Goal: Information Seeking & Learning: Learn about a topic

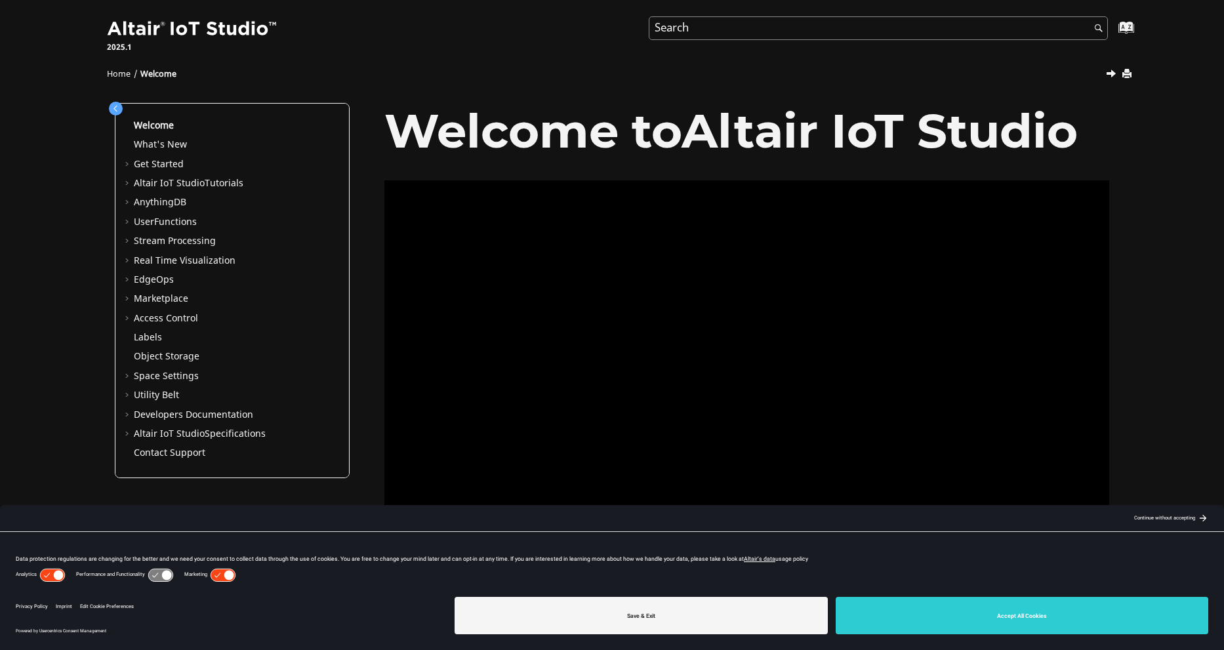
click at [750, 37] on input "Search query" at bounding box center [878, 28] width 459 height 24
click at [753, 35] on input "Search query" at bounding box center [878, 28] width 459 height 24
type input "image"
click at [1077, 16] on button "Search" at bounding box center [1095, 29] width 37 height 26
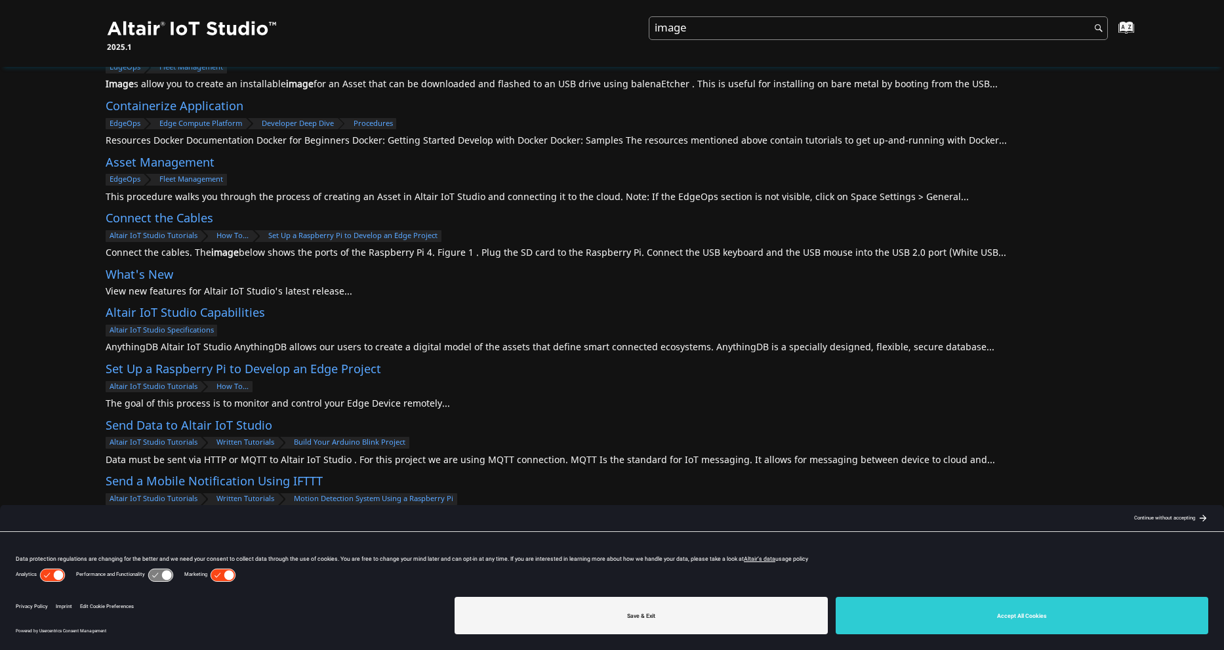
scroll to position [129, 0]
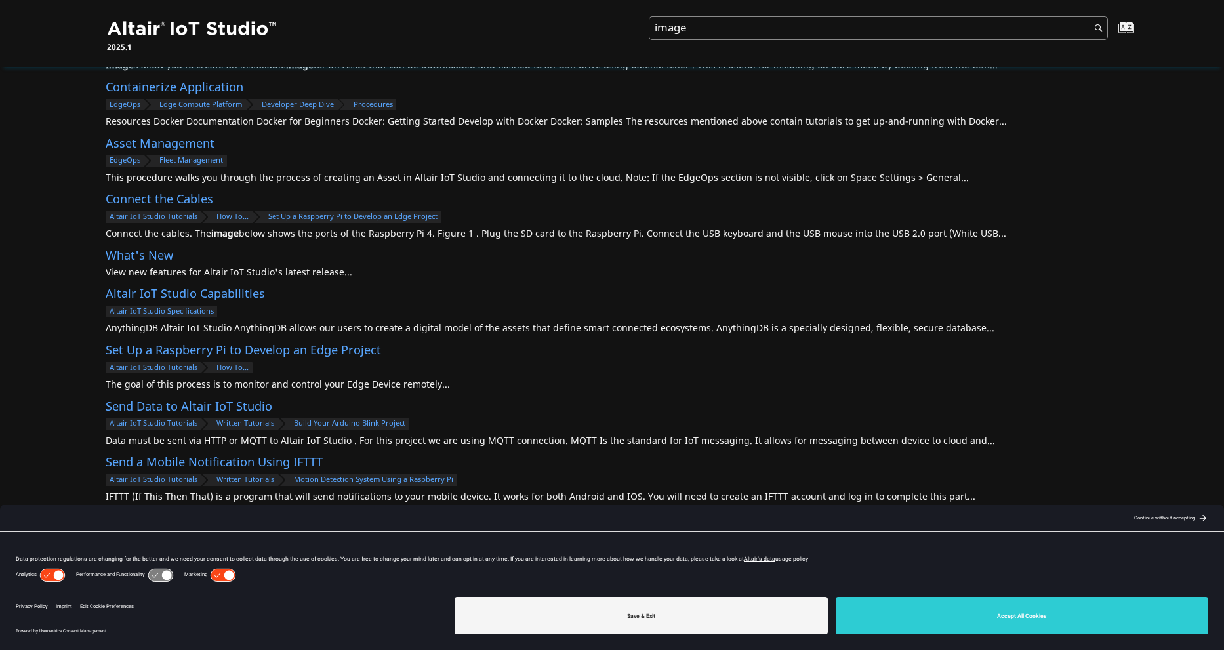
click at [735, 25] on input "image" at bounding box center [878, 28] width 459 height 24
type input "file storage"
click at [1077, 16] on button "Search" at bounding box center [1095, 29] width 37 height 26
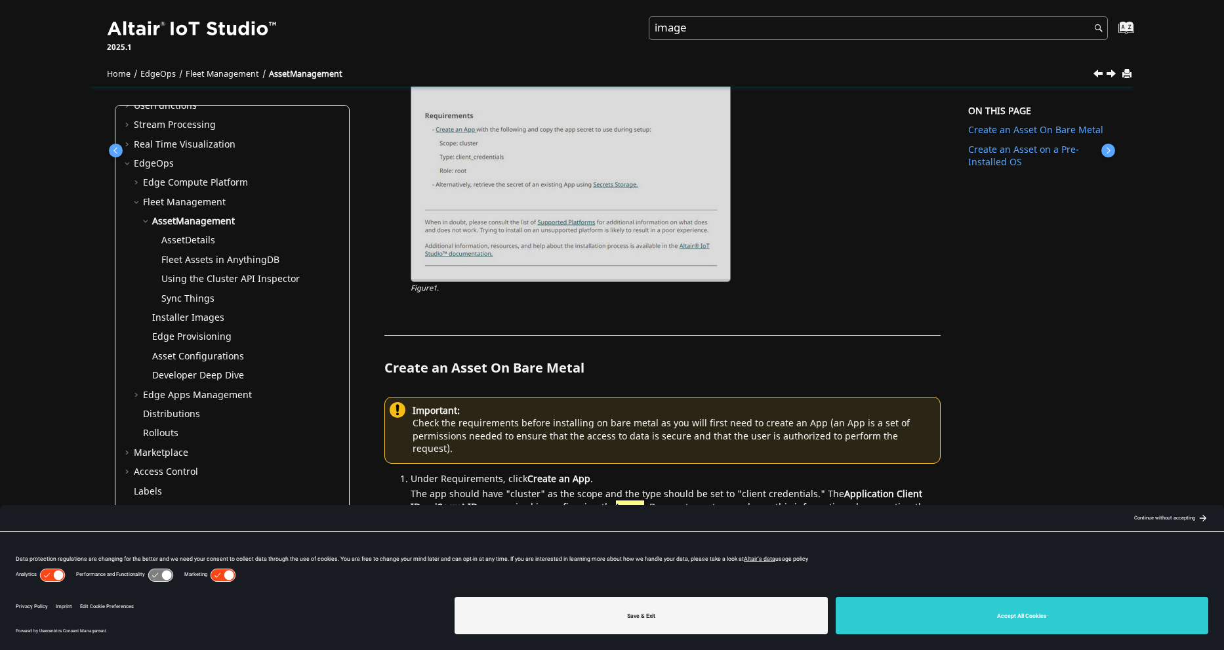
scroll to position [459, 0]
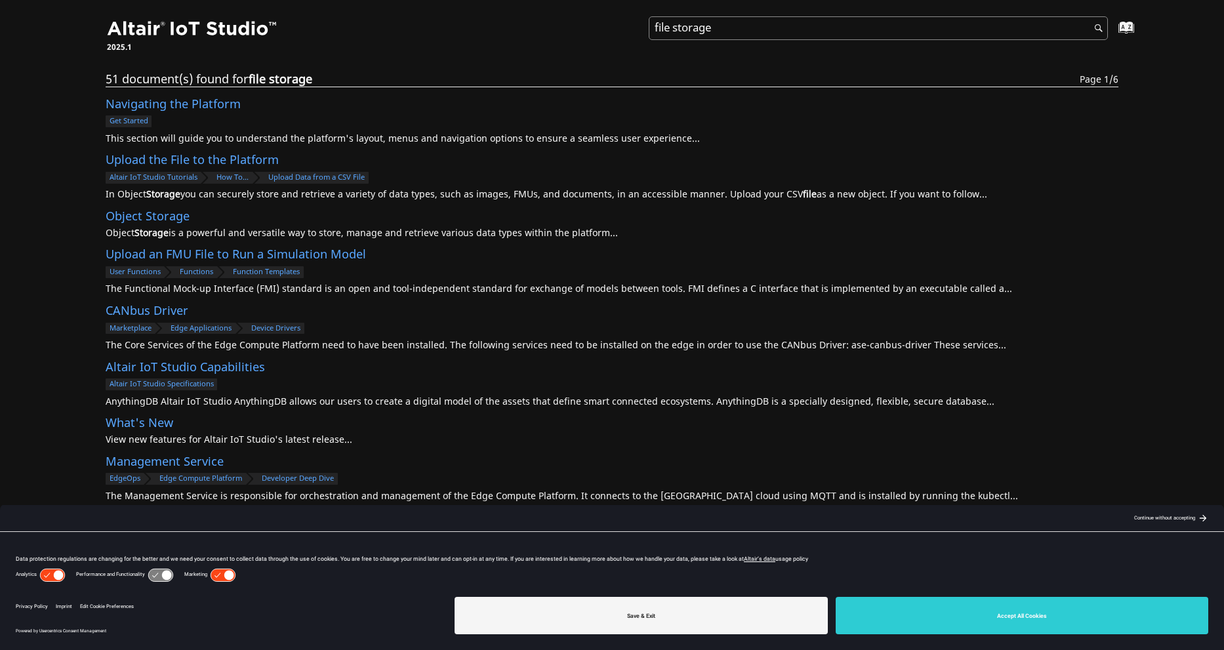
click at [807, 22] on input "file storage" at bounding box center [878, 28] width 459 height 24
type input "object download"
click at [1077, 16] on button "Search" at bounding box center [1095, 29] width 37 height 26
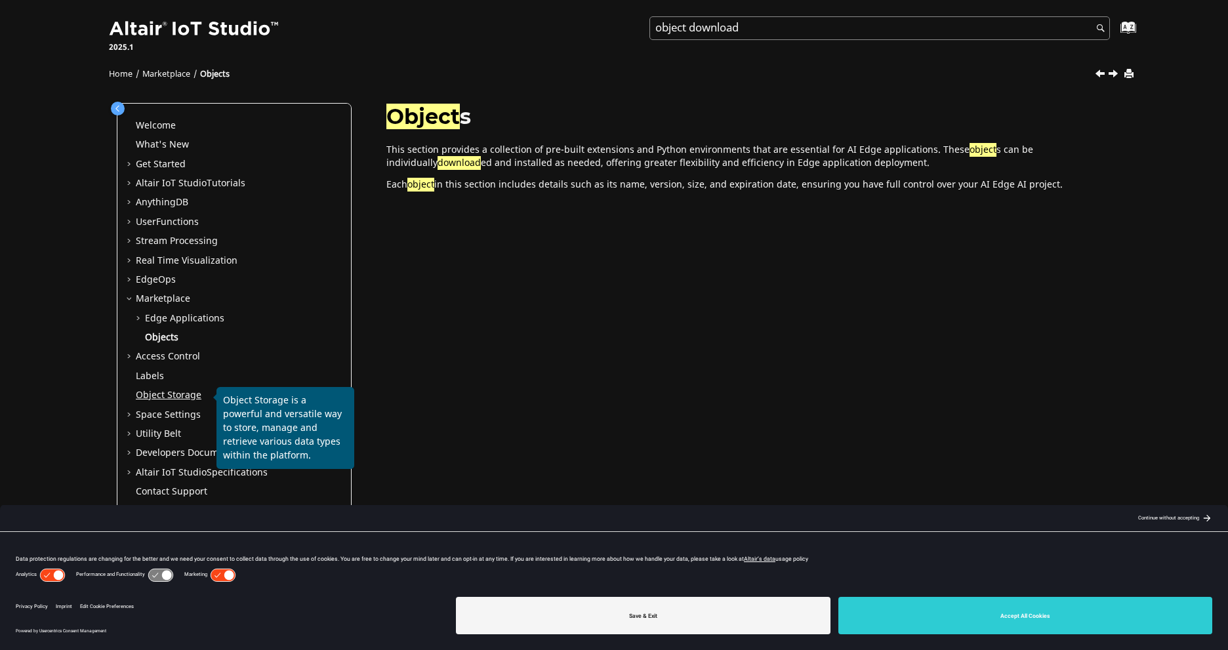
click at [180, 394] on link "Object Storage" at bounding box center [169, 395] width 66 height 14
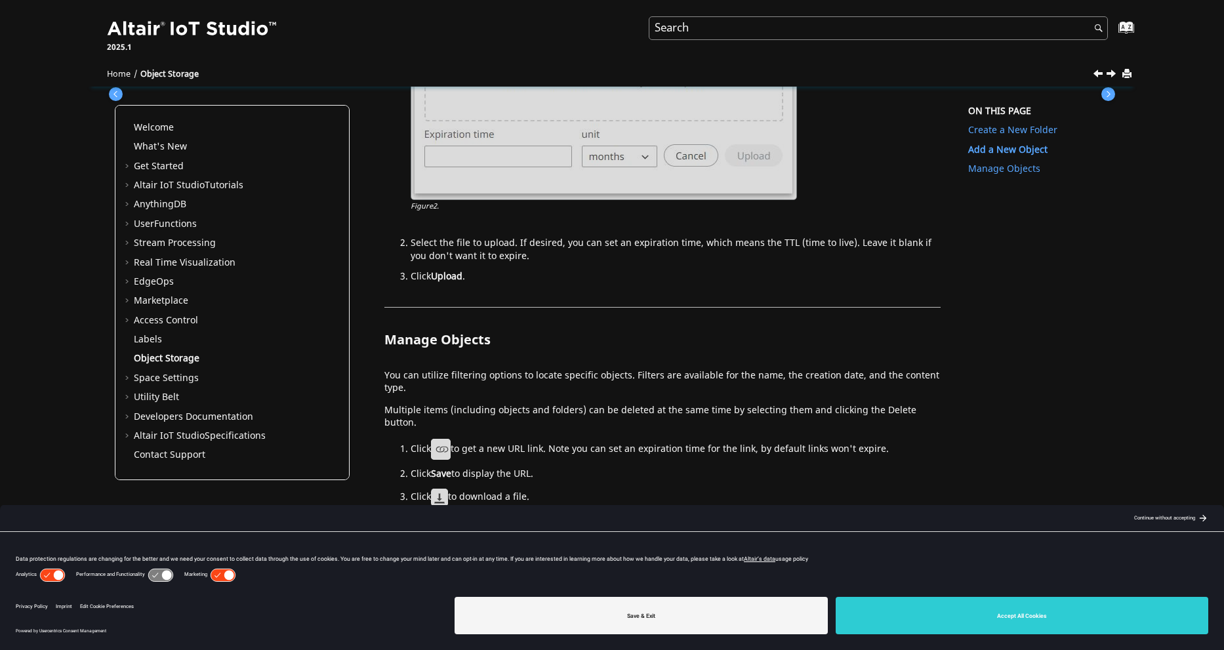
scroll to position [882, 0]
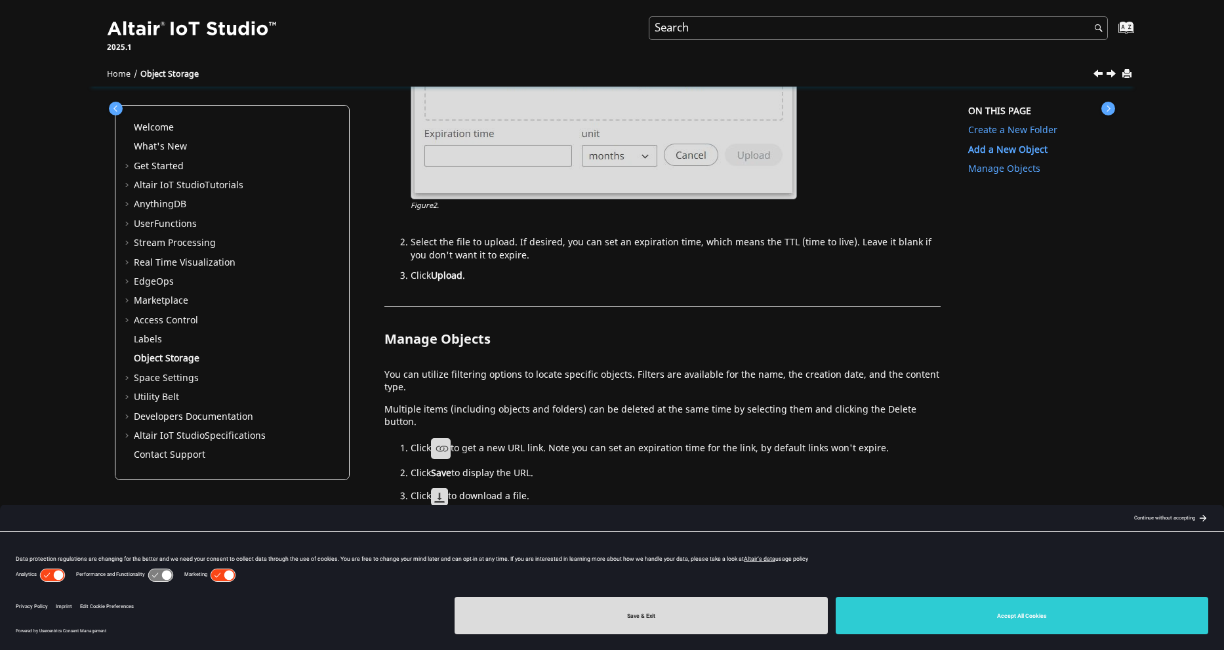
click at [746, 622] on button "Save & Exit" at bounding box center [641, 615] width 373 height 37
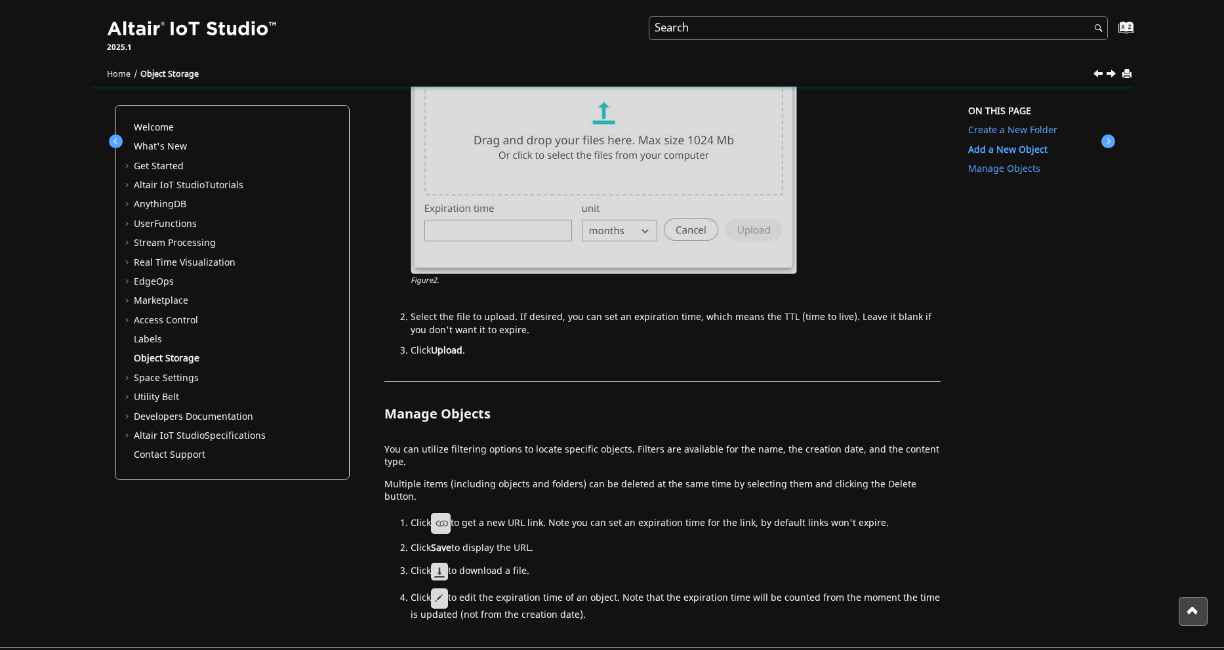
scroll to position [750, 0]
